Goal: Book appointment/travel/reservation

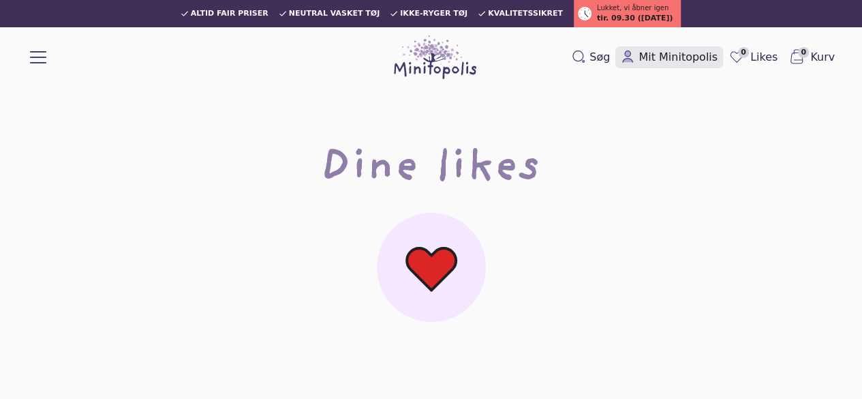
click at [694, 46] on link "Mit Minitopolis" at bounding box center [669, 57] width 108 height 22
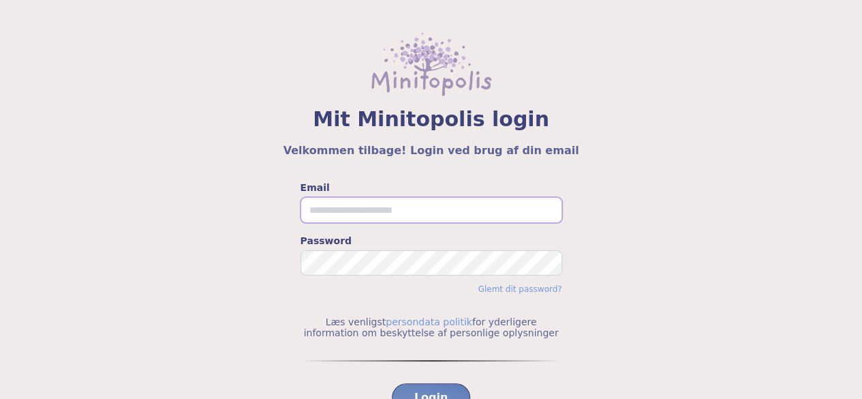
click at [324, 210] on input "Email" at bounding box center [432, 210] width 262 height 26
type input "**********"
click at [392, 383] on button "Login" at bounding box center [431, 397] width 79 height 29
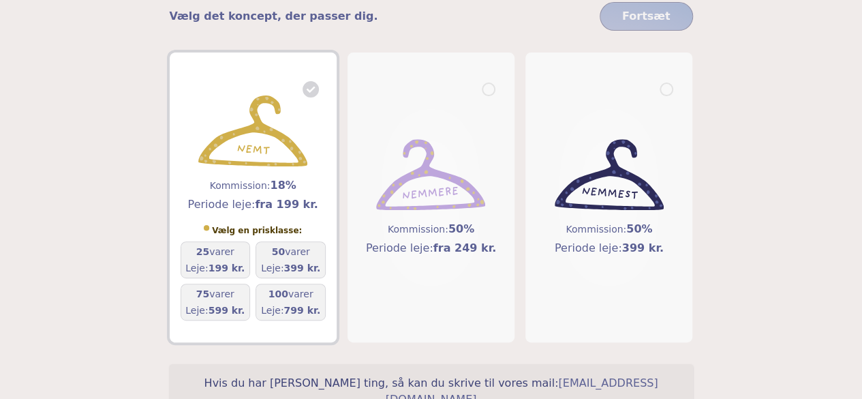
scroll to position [213, 0]
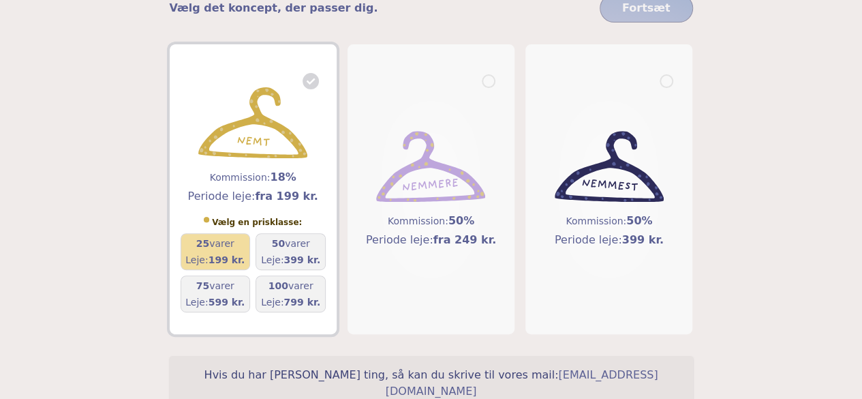
click at [239, 257] on span "199 kr." at bounding box center [227, 259] width 37 height 11
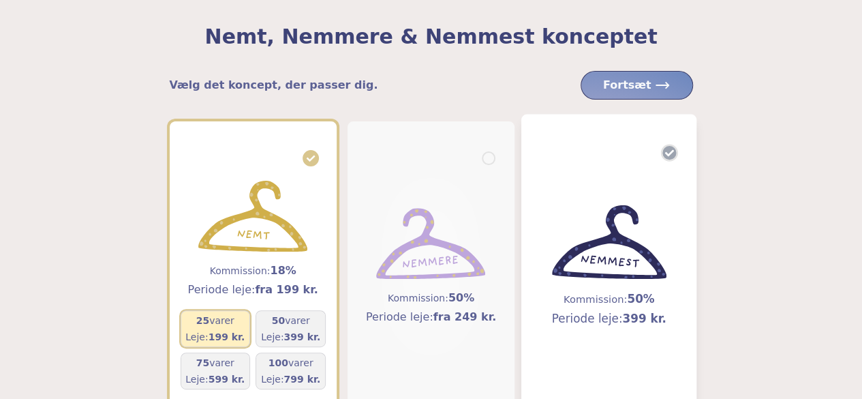
scroll to position [125, 0]
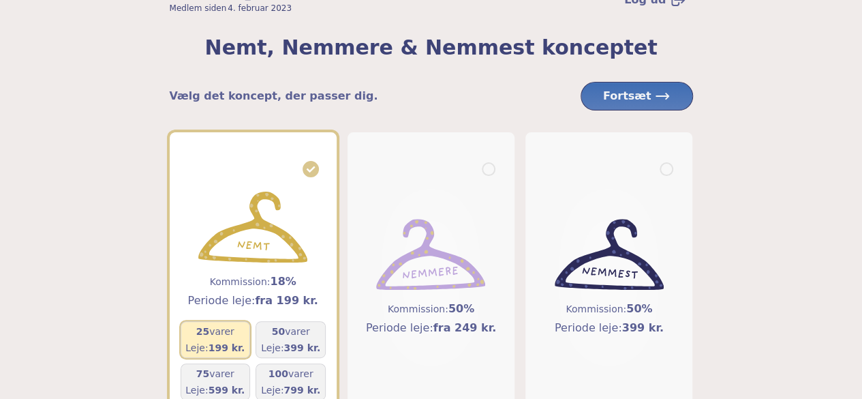
click at [638, 96] on span "Fortsæt" at bounding box center [636, 96] width 67 height 16
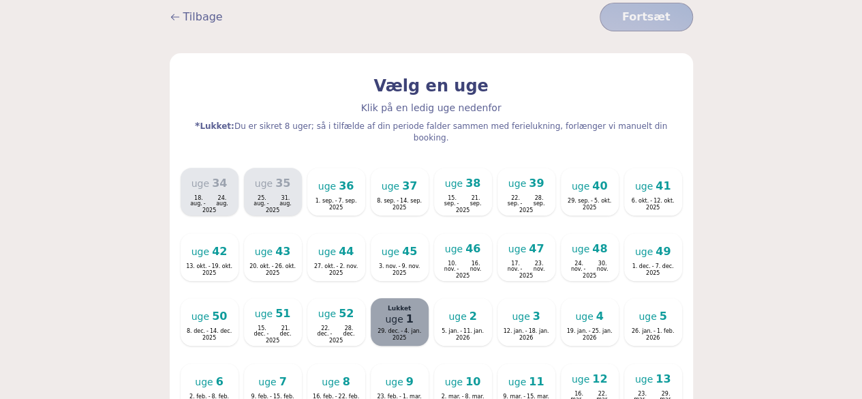
scroll to position [254, 0]
click at [346, 180] on span "36" at bounding box center [346, 185] width 15 height 11
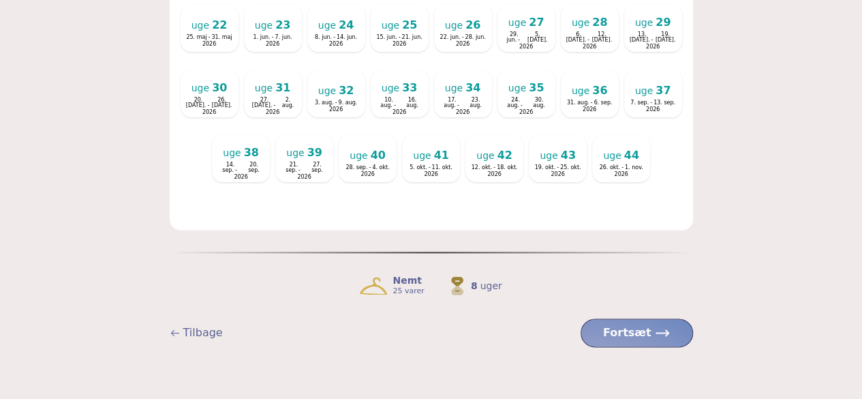
scroll to position [777, 0]
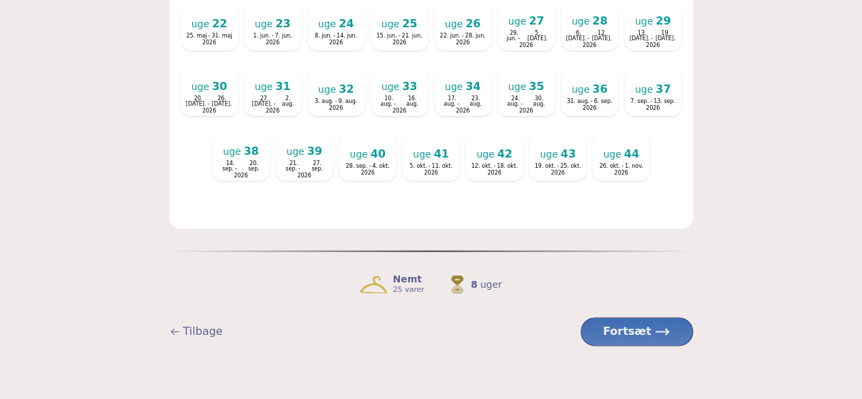
click at [649, 323] on span "Fortsæt" at bounding box center [636, 331] width 67 height 16
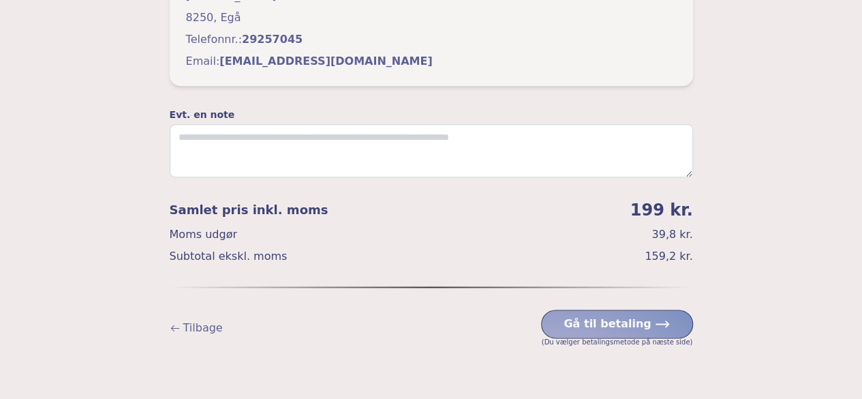
scroll to position [692, 0]
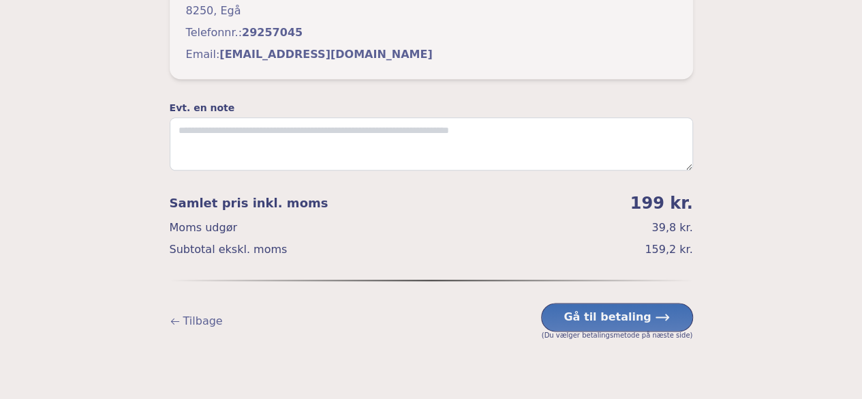
click at [635, 309] on span "Gå til betaling" at bounding box center [617, 317] width 106 height 16
